Goal: Task Accomplishment & Management: Manage account settings

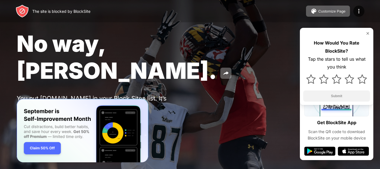
click at [368, 32] on img at bounding box center [368, 33] width 4 height 4
click at [369, 32] on img at bounding box center [368, 33] width 4 height 4
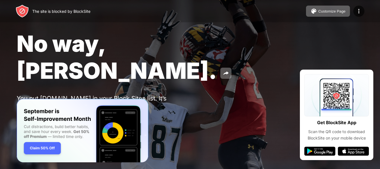
click at [22, 117] on img at bounding box center [22, 120] width 7 height 7
